Goal: Use online tool/utility: Utilize a website feature to perform a specific function

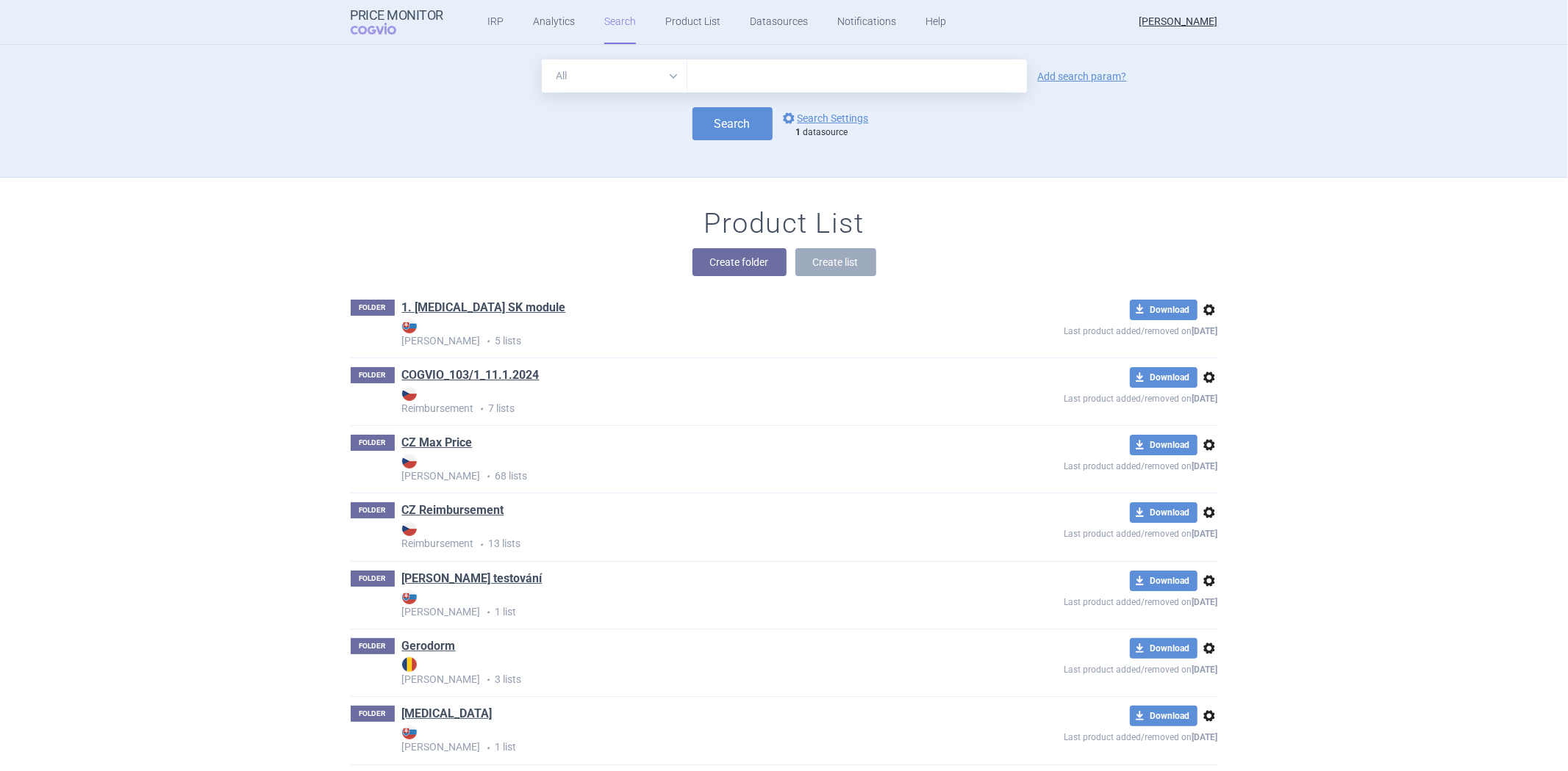
click at [854, 133] on div "1 datasource" at bounding box center [836, 133] width 80 height 12
click at [846, 122] on link "options Search Settings" at bounding box center [824, 118] width 89 height 18
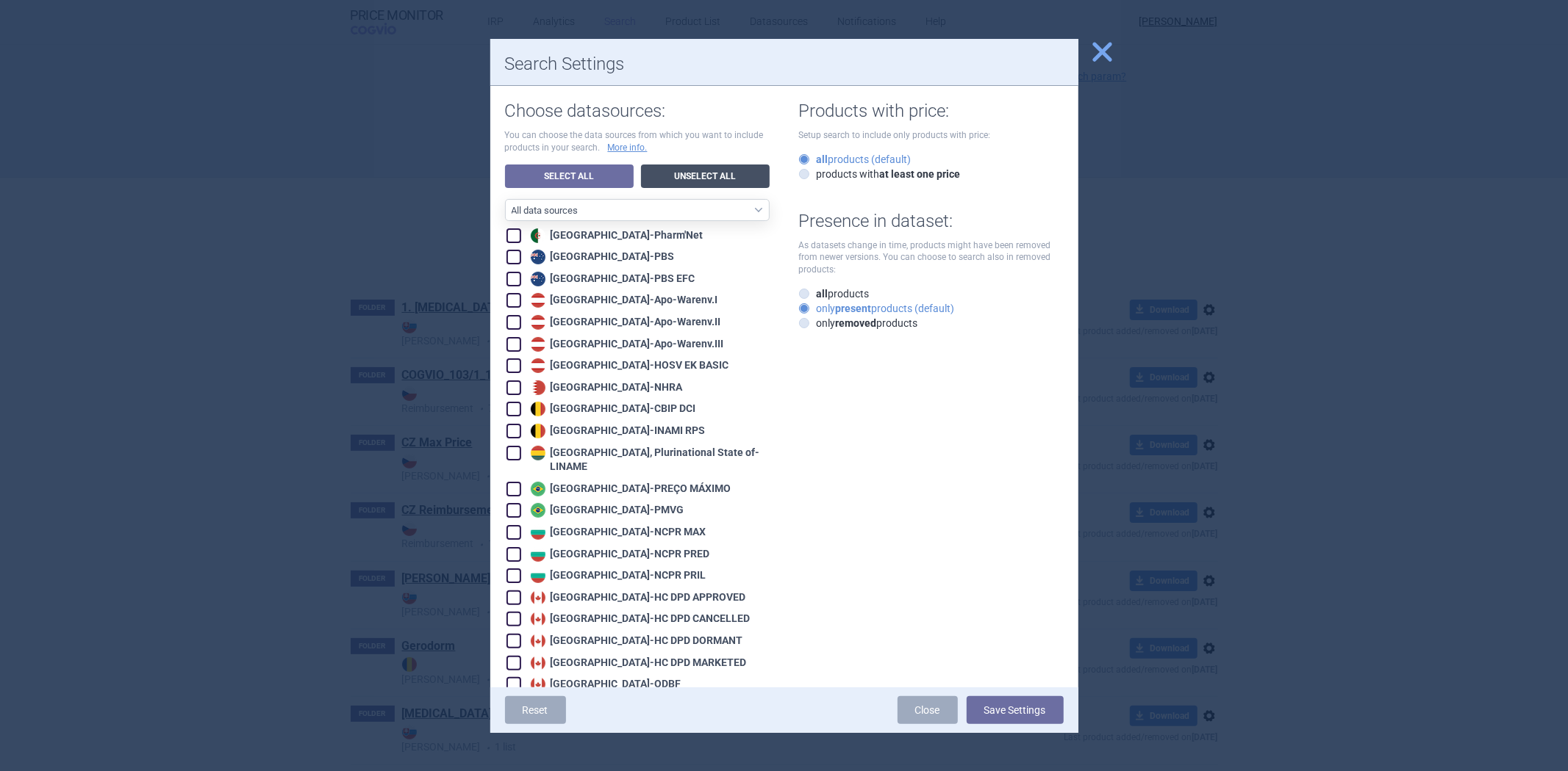
click at [709, 172] on link "Unselect All" at bounding box center [705, 176] width 128 height 24
checkbox input "false"
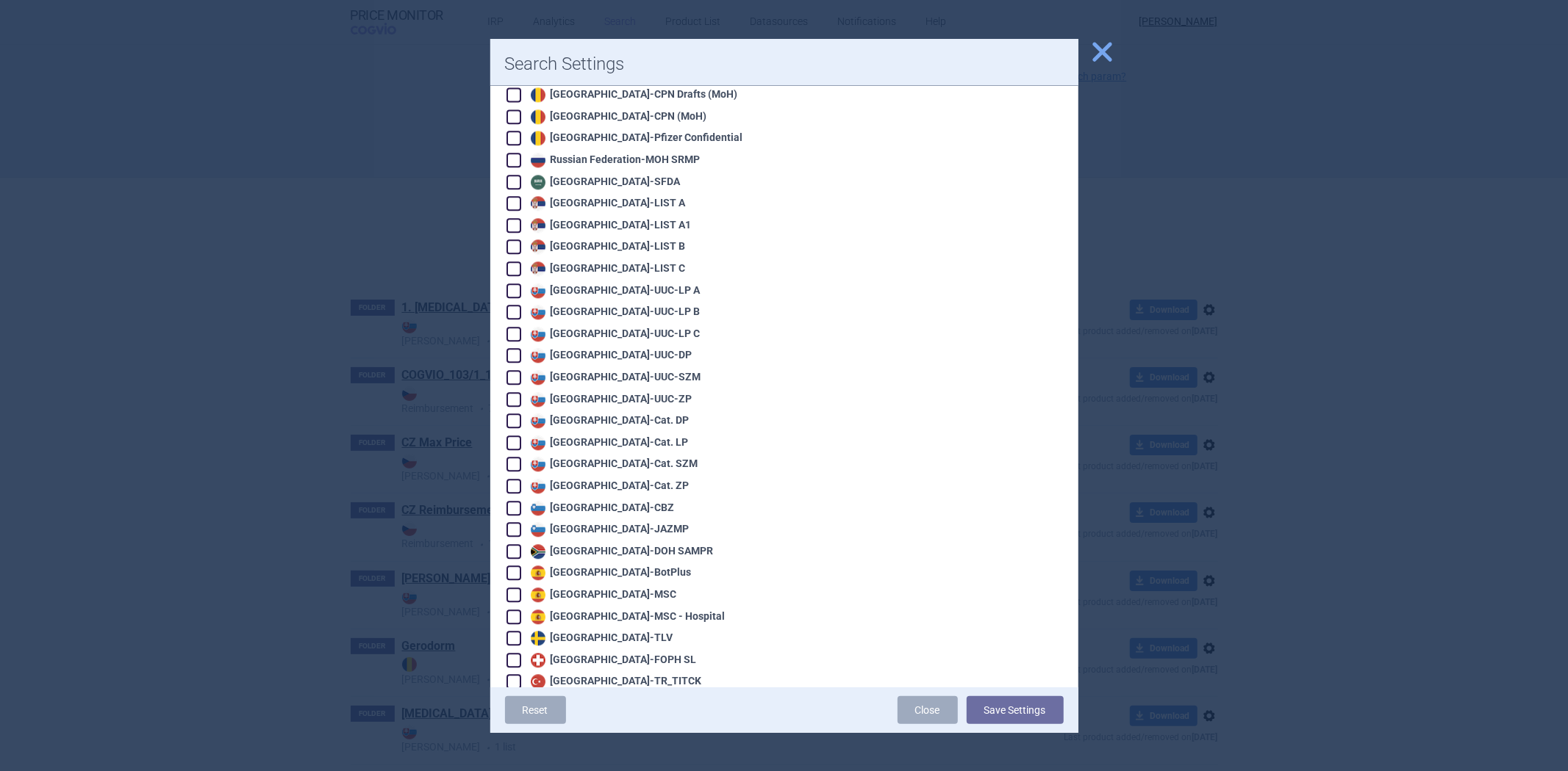
scroll to position [3068, 0]
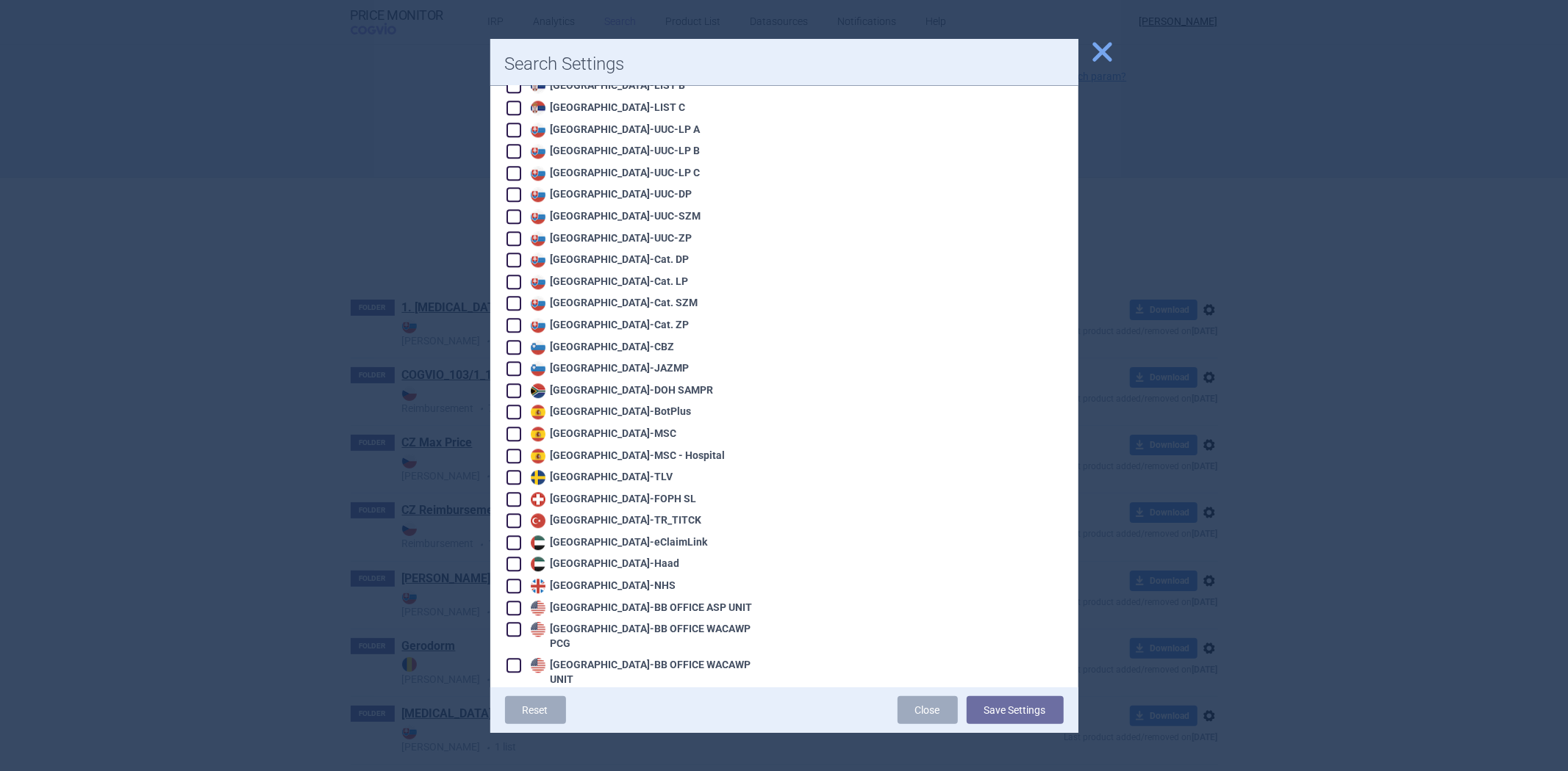
click at [618, 716] on div "United States - VA OPAL BIG4" at bounding box center [623, 723] width 193 height 14
checkbox input "true"
click at [992, 709] on button "Save Settings" at bounding box center [1015, 710] width 97 height 28
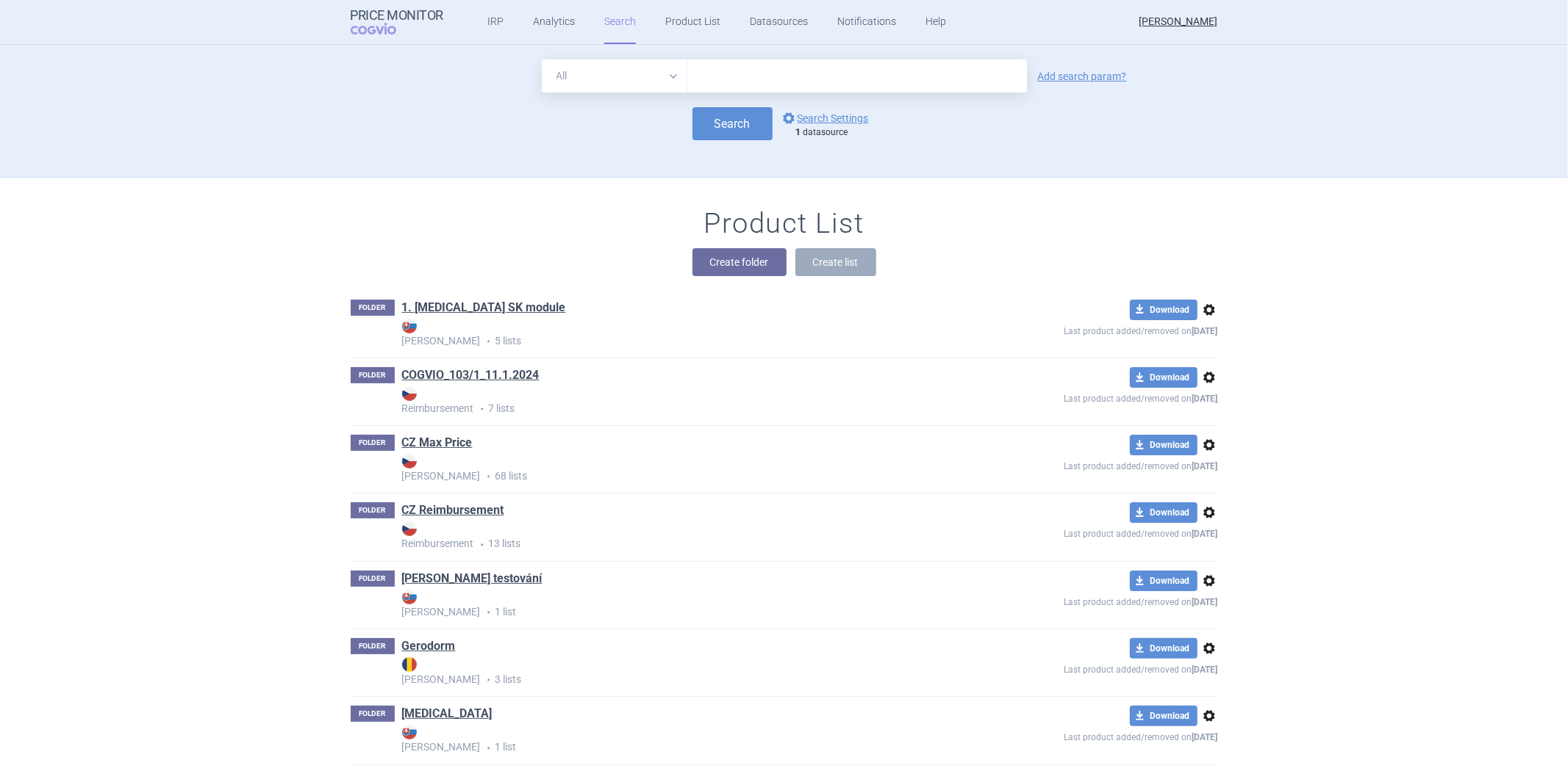
click at [722, 73] on input "text" at bounding box center [857, 75] width 340 height 33
paste input "[MEDICAL_DATA] 150MG CAP"
type input "[MEDICAL_DATA] 150MG CAP"
click at [711, 128] on button "Search" at bounding box center [732, 123] width 80 height 33
